Goal: Task Accomplishment & Management: Manage account settings

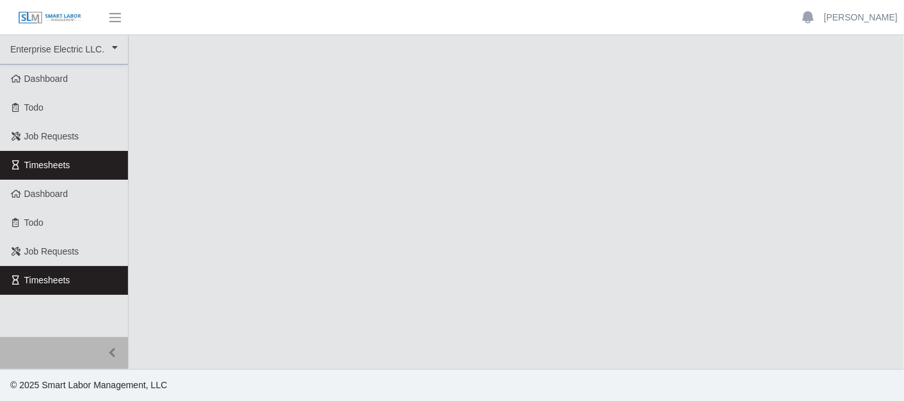
select select "***"
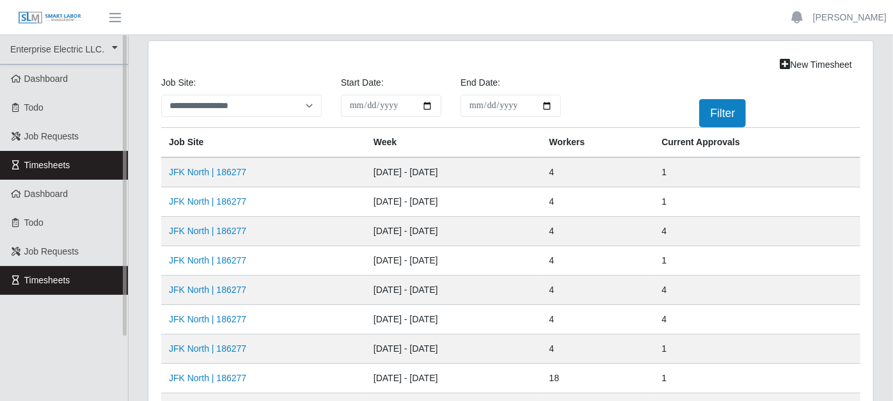
click at [111, 170] on link "Timesheets" at bounding box center [64, 165] width 128 height 29
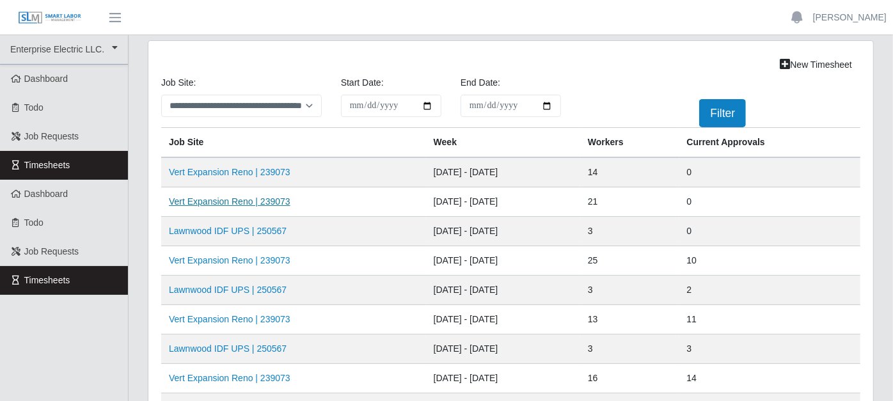
click at [249, 201] on link "Vert Expansion Reno | 239073" at bounding box center [230, 201] width 122 height 10
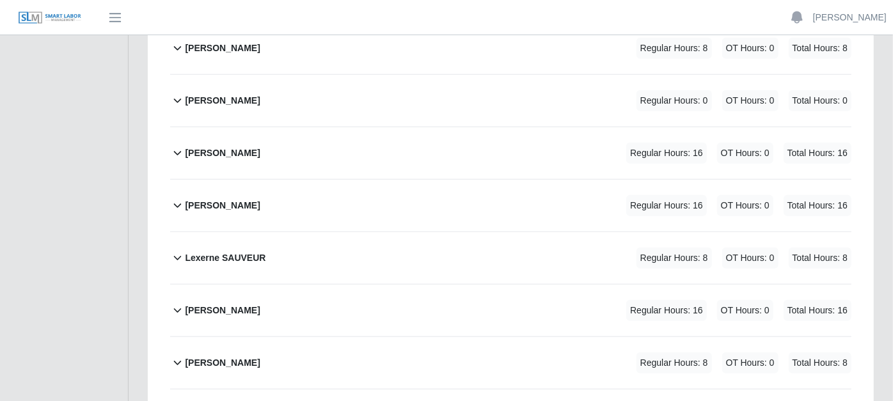
scroll to position [782, 0]
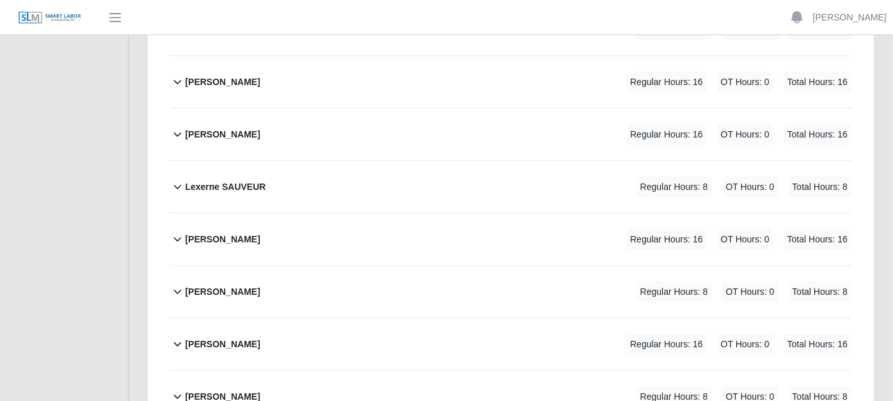
click at [177, 284] on icon at bounding box center [177, 291] width 15 height 15
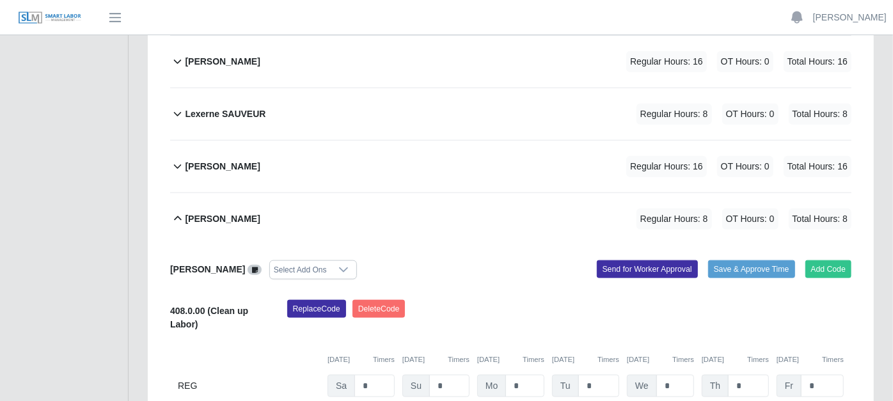
scroll to position [924, 0]
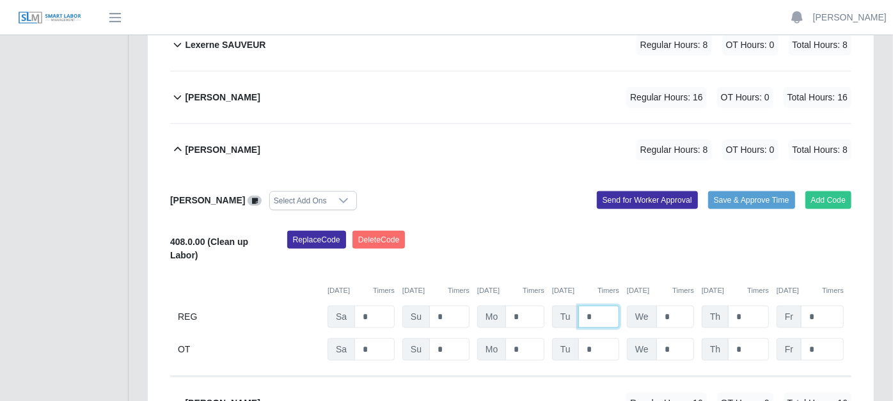
click at [598, 306] on input "*" at bounding box center [598, 317] width 41 height 22
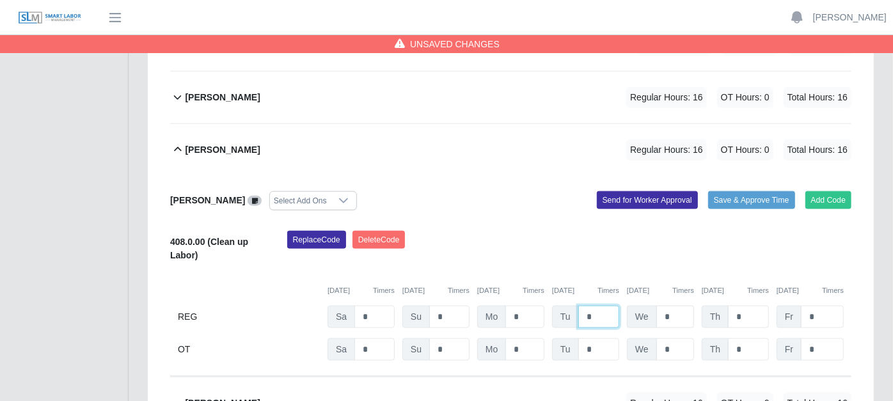
type input "*"
click at [678, 306] on input "*" at bounding box center [675, 317] width 38 height 22
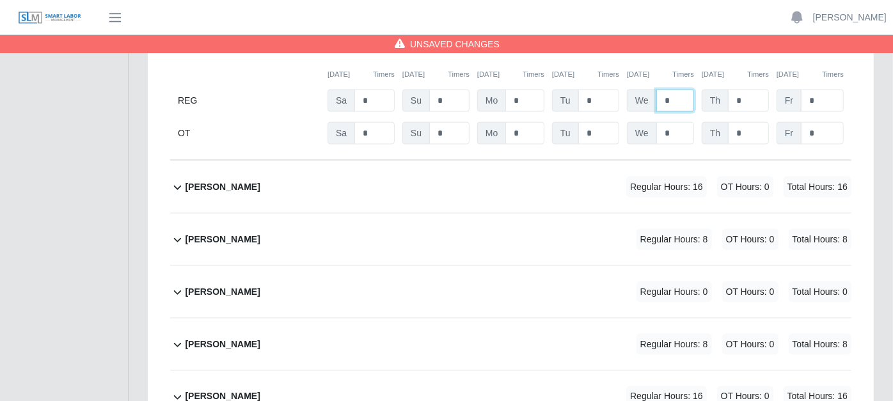
scroll to position [1274, 0]
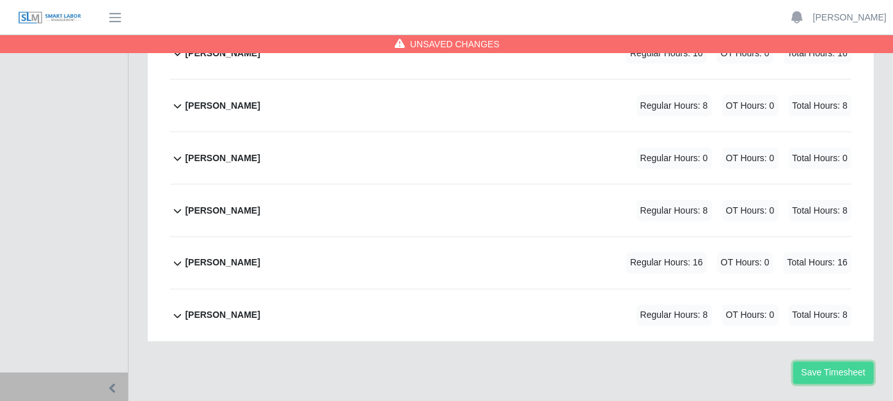
click at [819, 362] on button "Save Timesheet" at bounding box center [833, 373] width 81 height 22
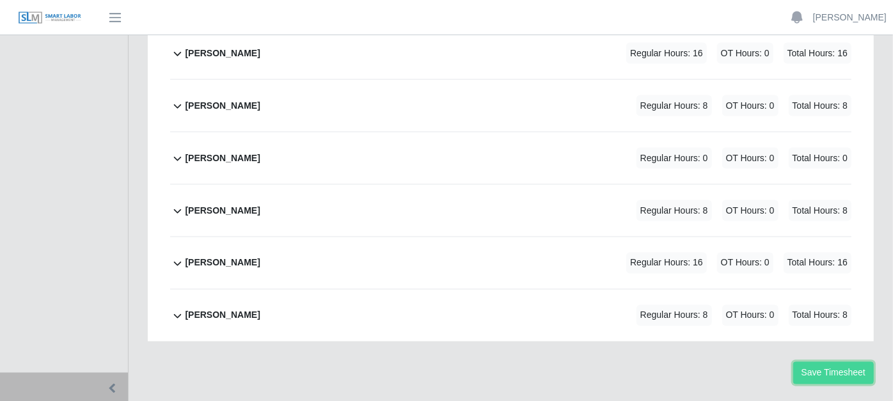
click at [837, 362] on button "Save Timesheet" at bounding box center [833, 373] width 81 height 22
